Goal: Task Accomplishment & Management: Manage account settings

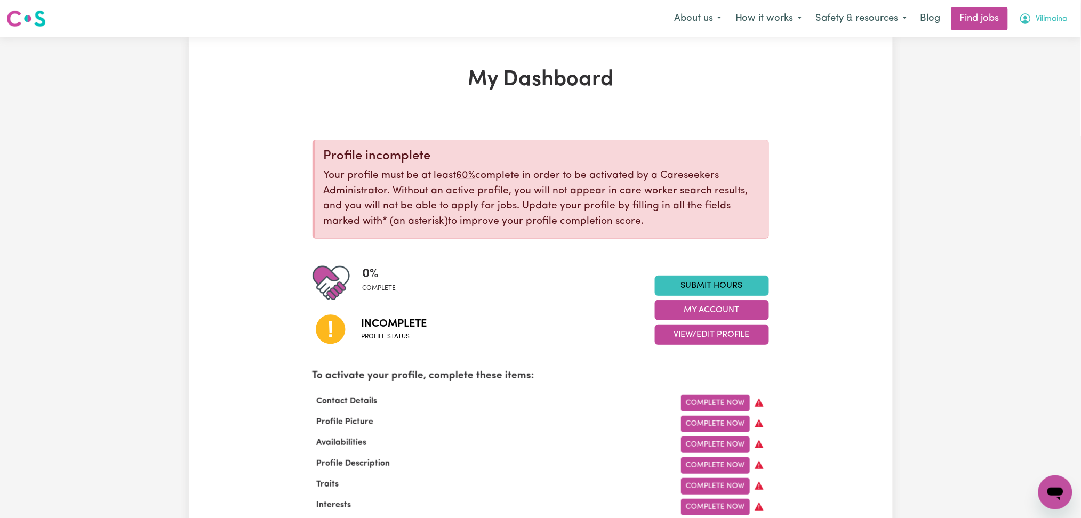
click at [1052, 19] on span "Vilimaina" at bounding box center [1051, 19] width 31 height 12
click at [1015, 83] on link "Logout" at bounding box center [1032, 81] width 84 height 20
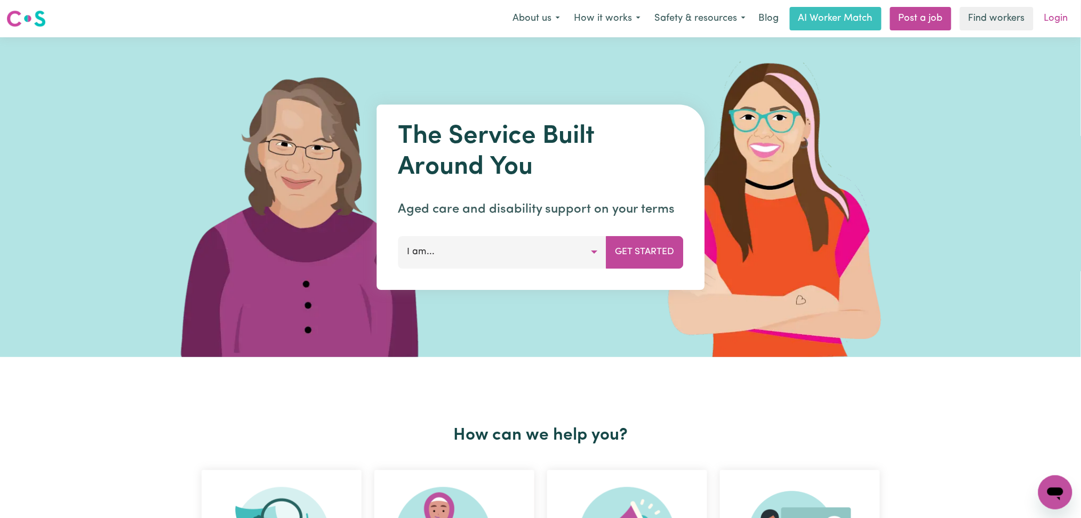
click at [1064, 23] on link "Login" at bounding box center [1056, 18] width 37 height 23
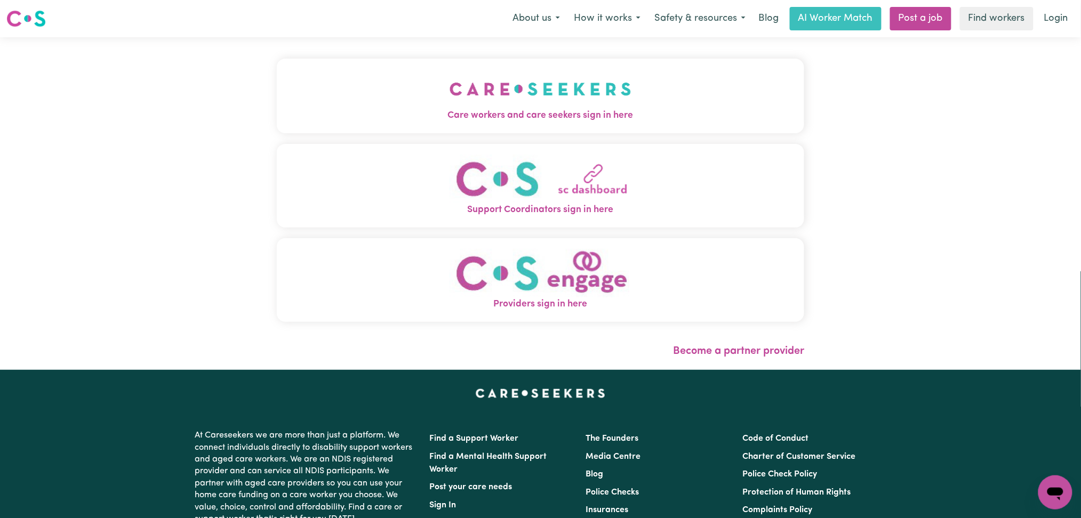
click at [575, 103] on button "Care workers and care seekers sign in here" at bounding box center [541, 96] width 528 height 75
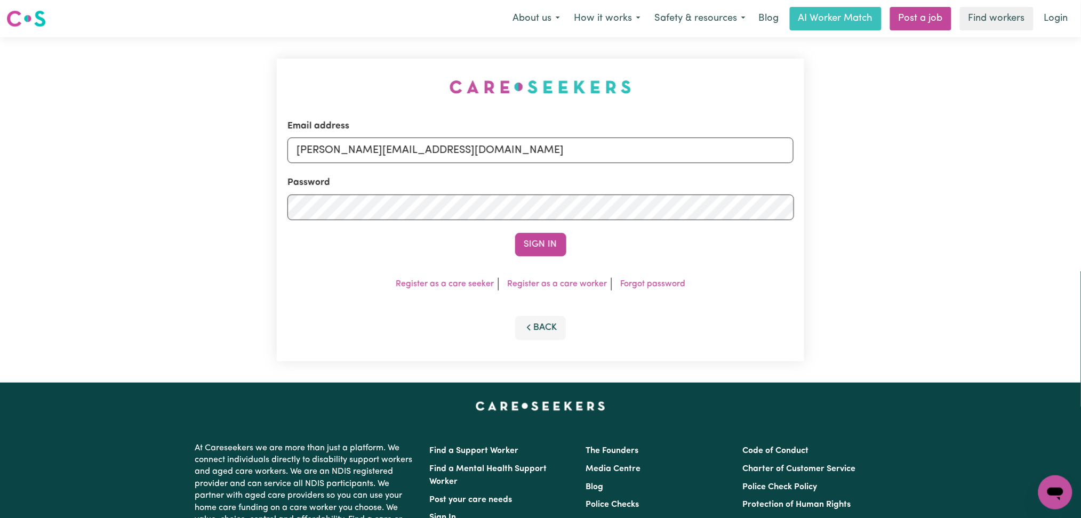
click at [562, 180] on div "Password" at bounding box center [540, 198] width 507 height 44
drag, startPoint x: 550, startPoint y: 152, endPoint x: 523, endPoint y: 161, distance: 29.0
click at [550, 152] on input "[PERSON_NAME][EMAIL_ADDRESS][DOMAIN_NAME]" at bounding box center [540, 151] width 507 height 26
drag, startPoint x: 361, startPoint y: 144, endPoint x: 367, endPoint y: 161, distance: 17.7
click at [361, 144] on input "[PERSON_NAME][EMAIL_ADDRESS][DOMAIN_NAME]" at bounding box center [540, 151] width 507 height 26
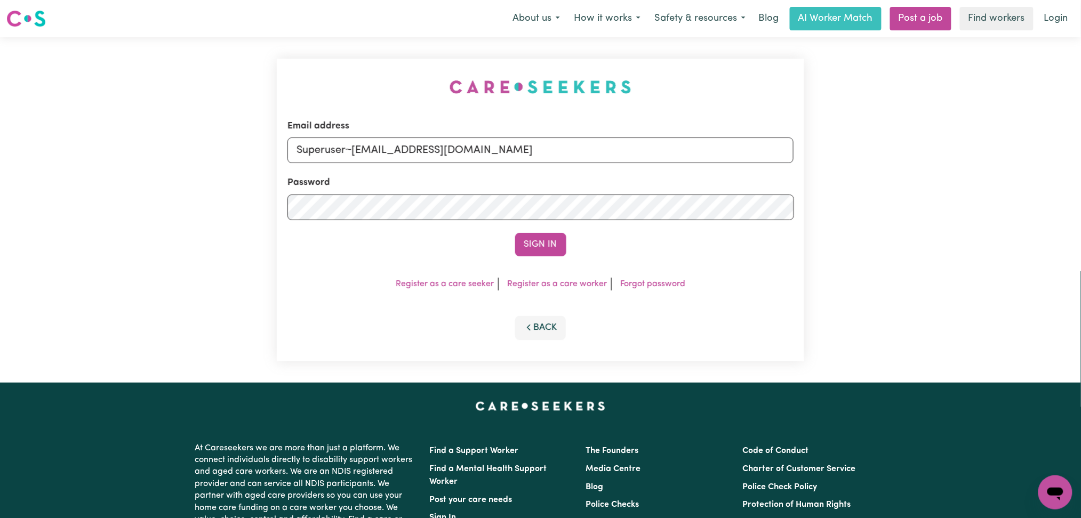
drag, startPoint x: 352, startPoint y: 153, endPoint x: 628, endPoint y: 166, distance: 276.5
click at [628, 166] on form "Email address Superuser~[EMAIL_ADDRESS][DOMAIN_NAME] Password Sign In" at bounding box center [540, 187] width 507 height 137
type input "Superuser~[EMAIL_ADDRESS][DOMAIN_NAME]"
click at [548, 246] on button "Sign In" at bounding box center [540, 244] width 51 height 23
